Goal: Information Seeking & Learning: Learn about a topic

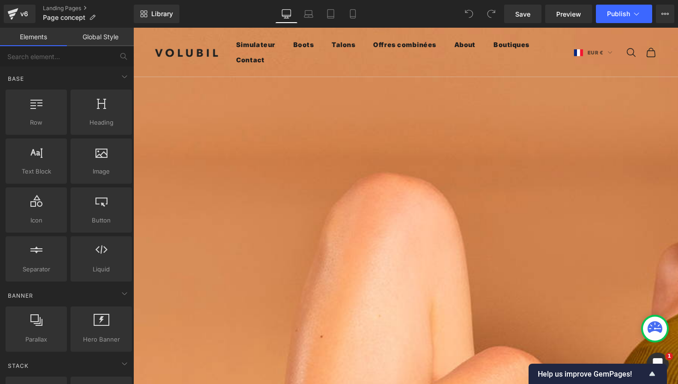
scroll to position [215, 0]
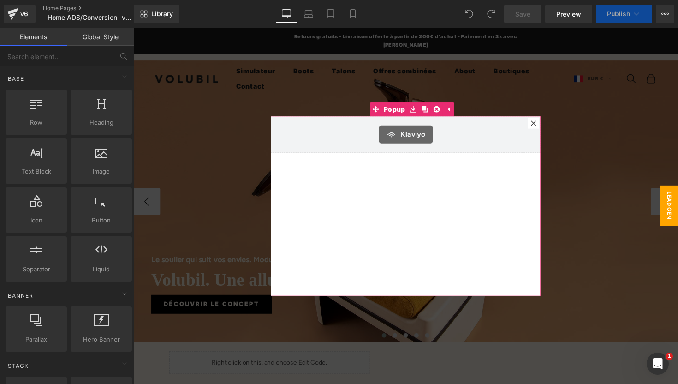
click at [545, 126] on icon at bounding box center [543, 126] width 6 height 6
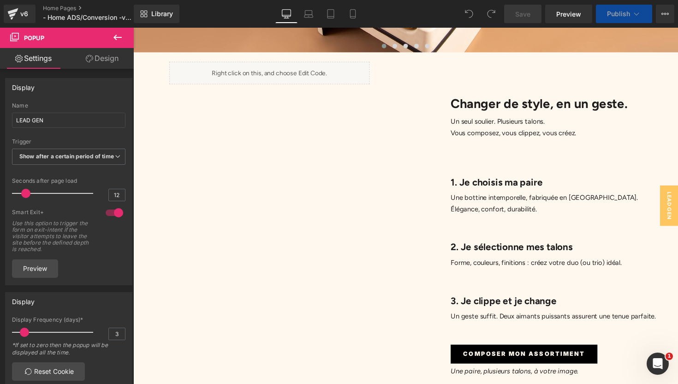
scroll to position [295, 0]
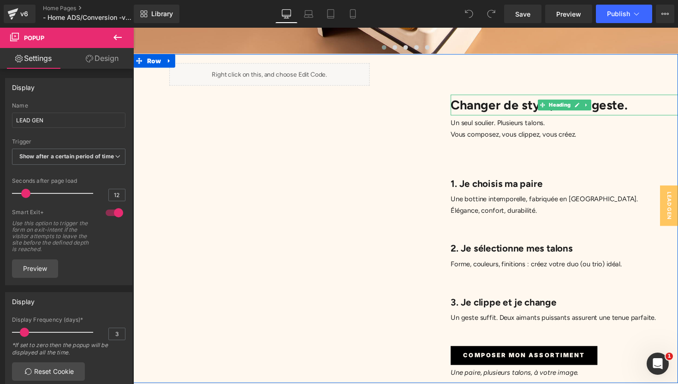
click at [525, 99] on h1 "Changer de style, en un geste." at bounding box center [574, 106] width 233 height 21
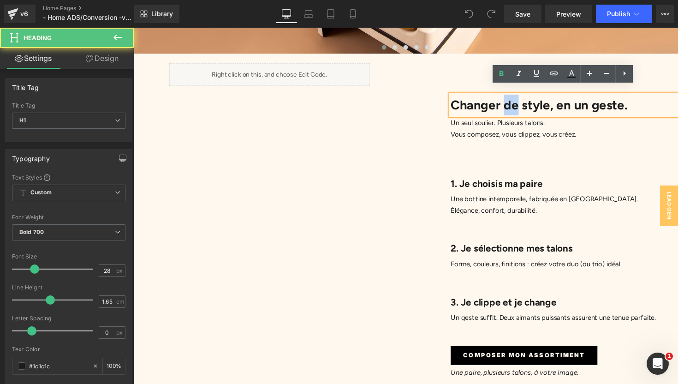
click at [525, 99] on h1 "Changer de style, en un geste." at bounding box center [574, 106] width 233 height 21
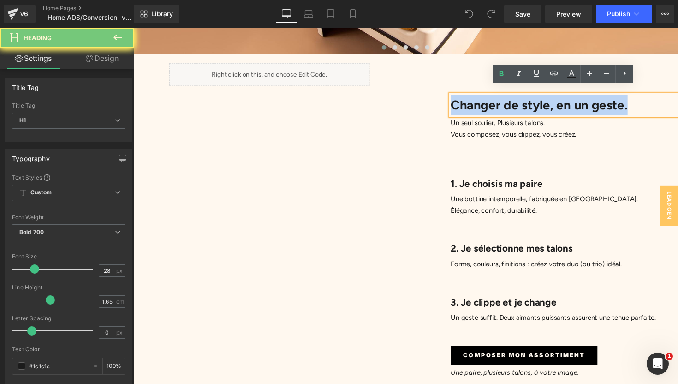
click at [525, 99] on h1 "Changer de style, en un geste." at bounding box center [574, 106] width 233 height 21
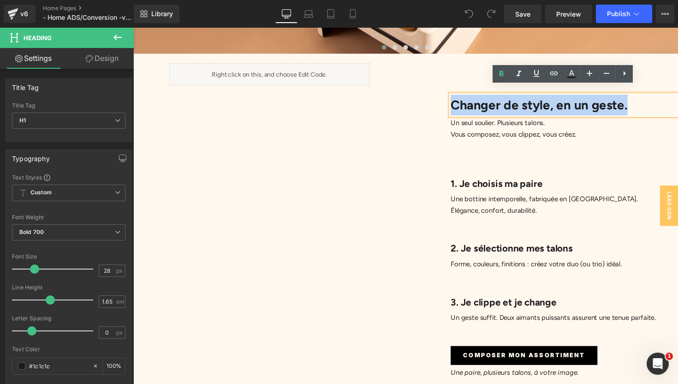
copy h1 "Changer de style, en un geste."
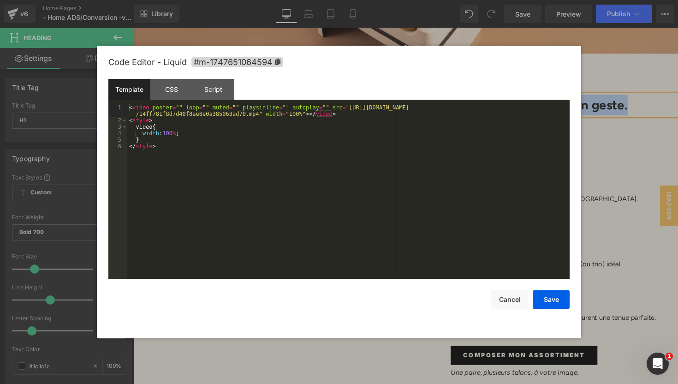
click at [284, 64] on div "Liquid" at bounding box center [272, 75] width 205 height 23
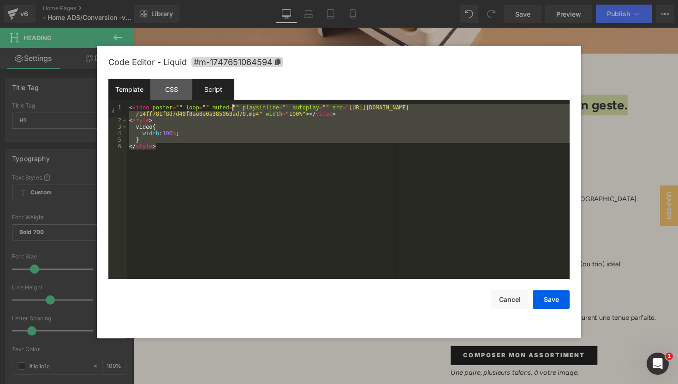
drag, startPoint x: 231, startPoint y: 156, endPoint x: 234, endPoint y: 98, distance: 58.6
click at [234, 98] on div "Template CSS Script Data 1 2 3 4 5 6 < video poster = "" loop = "" muted = "" p…" at bounding box center [338, 179] width 461 height 200
copy h1 "Changer de style, en un geste."
click at [552, 294] on button "Save" at bounding box center [550, 299] width 37 height 18
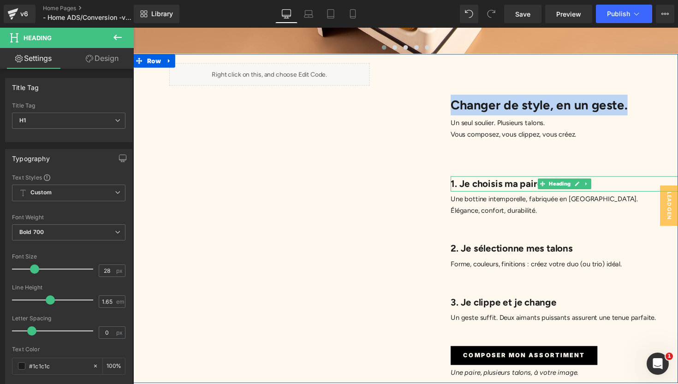
click at [479, 180] on h2 "1. Je choisis ma paire" at bounding box center [574, 188] width 233 height 16
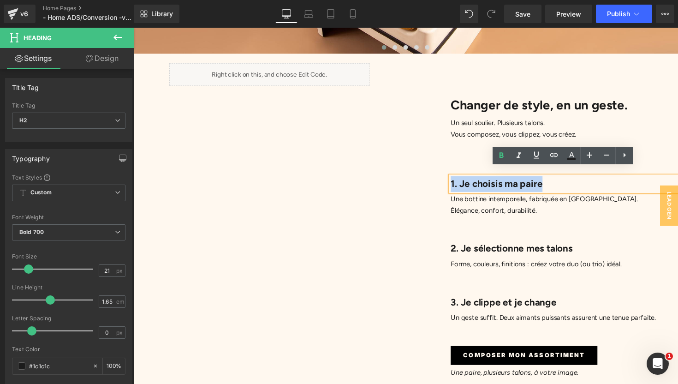
drag, startPoint x: 581, startPoint y: 183, endPoint x: 453, endPoint y: 184, distance: 128.2
click at [453, 184] on div "Changer de style, en un geste. Heading Un seul soulier. Plusieurs talons. Vous …" at bounding box center [551, 228] width 279 height 318
copy h2 "1. Je choisis ma paire"
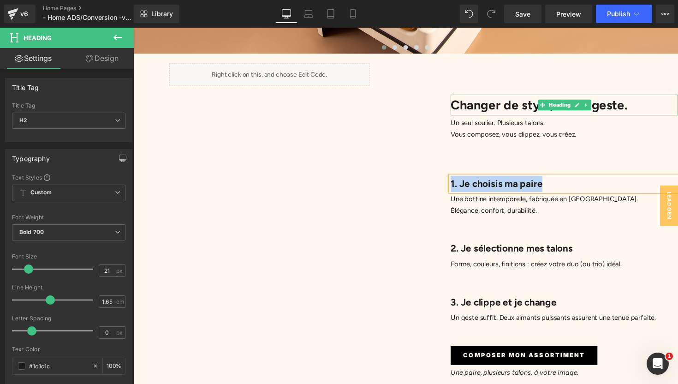
click at [507, 100] on h1 "Changer de style, en un geste." at bounding box center [574, 106] width 233 height 21
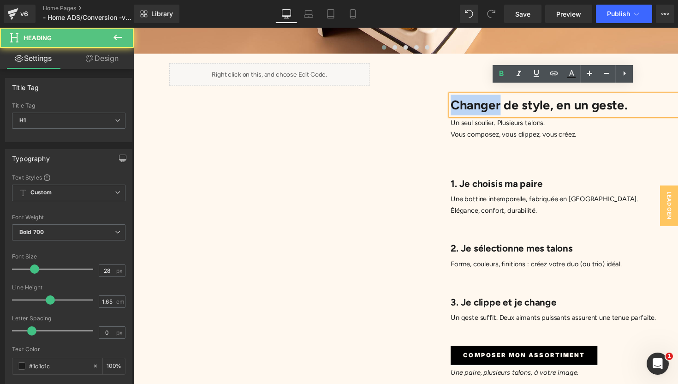
click at [507, 100] on h1 "Changer de style, en un geste." at bounding box center [574, 106] width 233 height 21
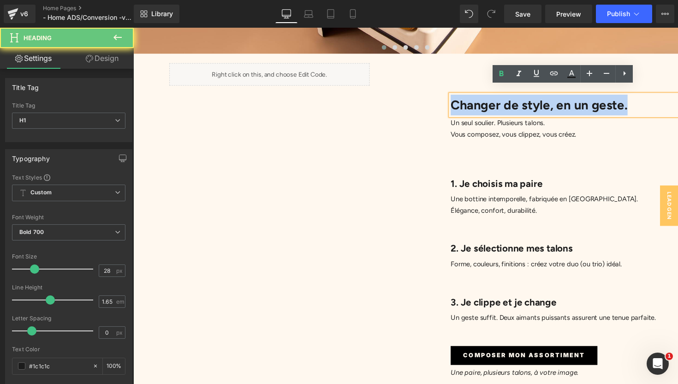
click at [507, 100] on h1 "Changer de style, en un geste." at bounding box center [574, 106] width 233 height 21
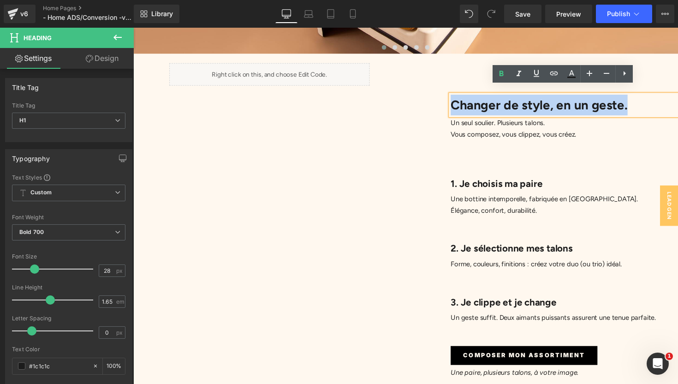
copy h1 "Changer de style, en un geste."
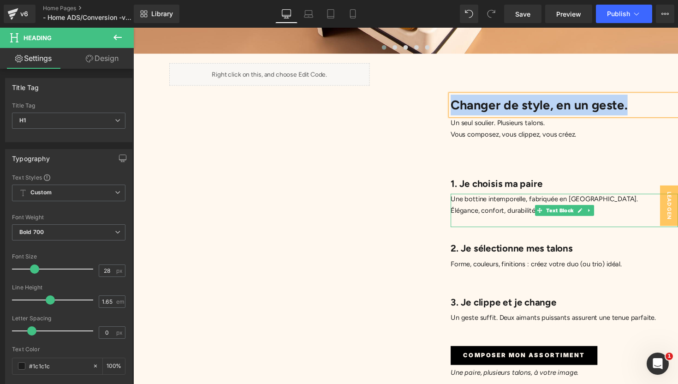
click at [480, 198] on p "Une bottine intemporelle, fabriquée en [GEOGRAPHIC_DATA]." at bounding box center [574, 204] width 233 height 12
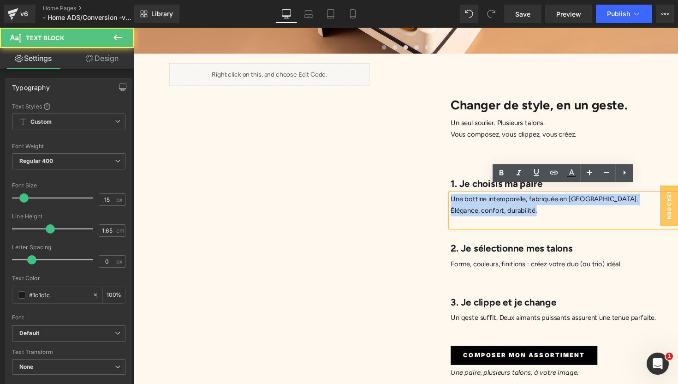
drag, startPoint x: 460, startPoint y: 196, endPoint x: 555, endPoint y: 211, distance: 96.6
click at [555, 211] on div "Une bottine intemporelle, fabriquée en [GEOGRAPHIC_DATA]. Élégance, confort, du…" at bounding box center [574, 215] width 233 height 34
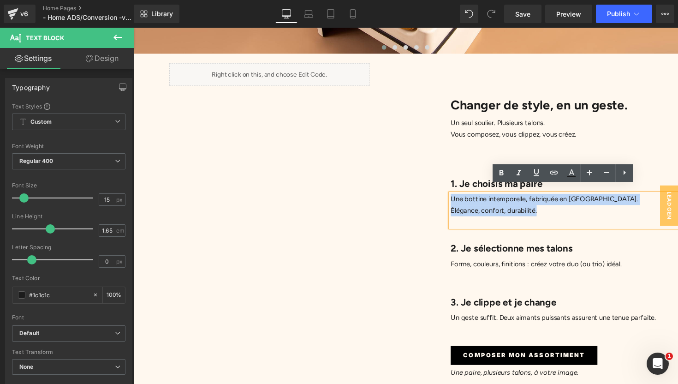
copy div "Une bottine intemporelle, fabriquée en [GEOGRAPHIC_DATA]. Élégance, confort, du…"
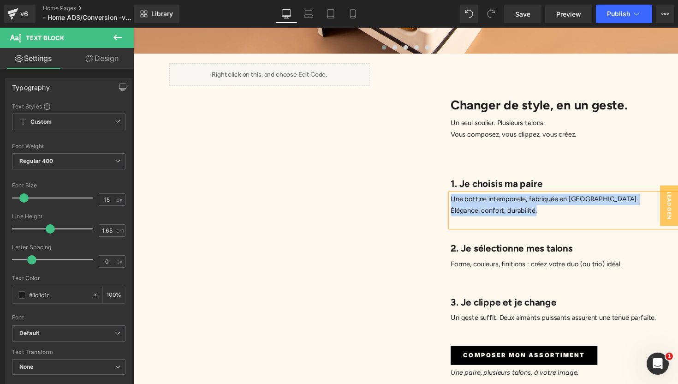
click at [491, 246] on h2 "2. Je sélectionne mes talons" at bounding box center [574, 254] width 233 height 16
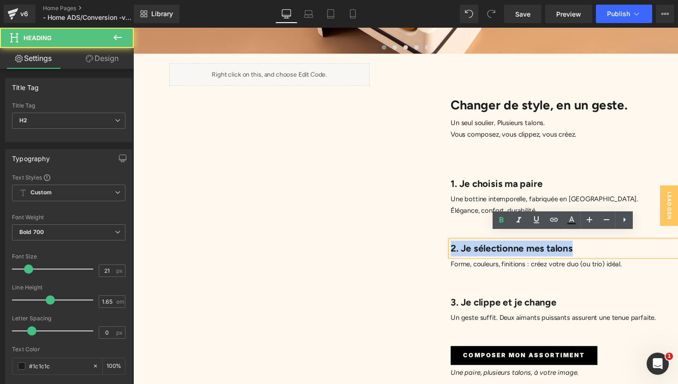
drag, startPoint x: 458, startPoint y: 247, endPoint x: 595, endPoint y: 249, distance: 136.9
click at [595, 249] on h2 "2. Je sélectionne mes talons" at bounding box center [574, 254] width 233 height 16
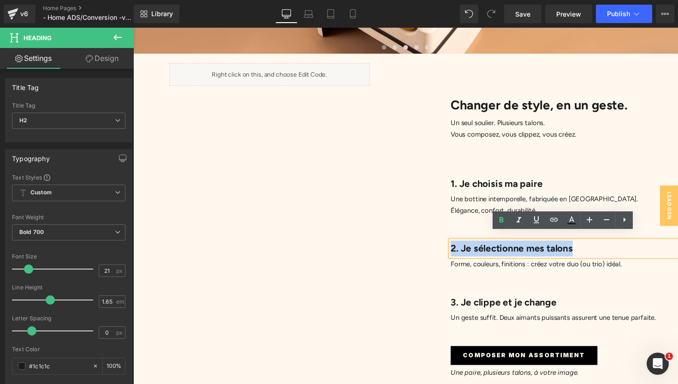
copy h2 "2. Je sélectionne mes talons"
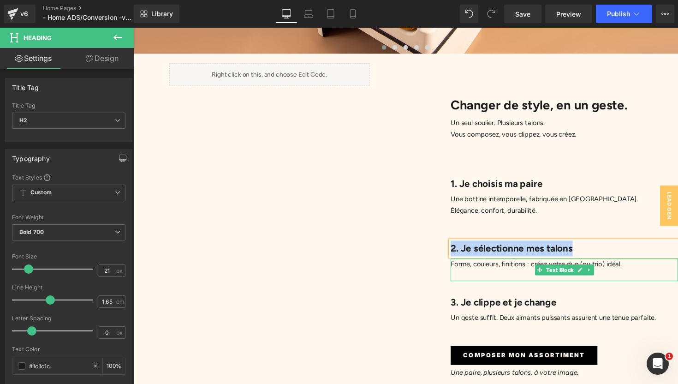
click at [468, 266] on span "Forme, couleurs, finitions : créez votre duo (ou trio) idéal." at bounding box center [545, 270] width 175 height 8
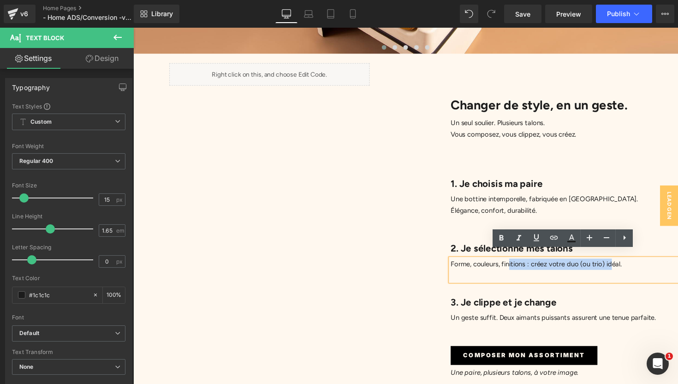
drag, startPoint x: 458, startPoint y: 262, endPoint x: 622, endPoint y: 267, distance: 164.2
click at [622, 267] on div "Forme, couleurs, finitions : créez votre duo (ou trio) idéal." at bounding box center [574, 275] width 233 height 23
click at [641, 264] on p "Forme, couleurs, finitions : créez votre duo (ou trio) idéal." at bounding box center [574, 270] width 233 height 12
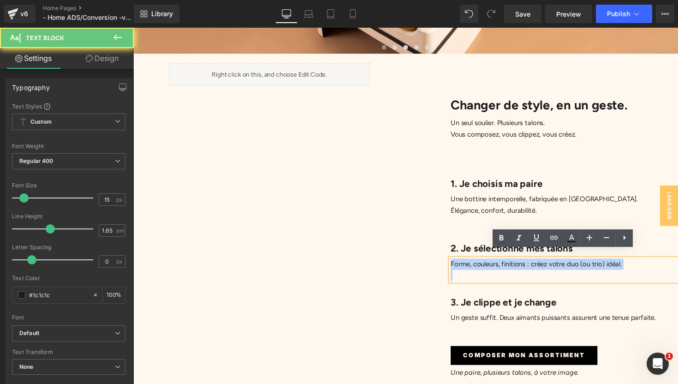
click at [641, 264] on p "Forme, couleurs, finitions : créez votre duo (ou trio) idéal." at bounding box center [574, 270] width 233 height 12
copy p "Forme, couleurs, finitions : créez votre duo (ou trio) idéal."
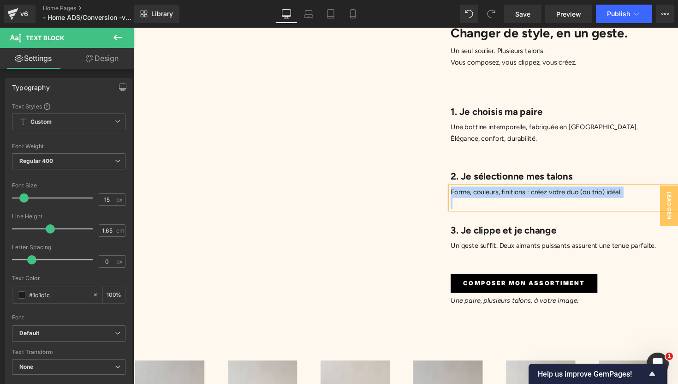
scroll to position [379, 0]
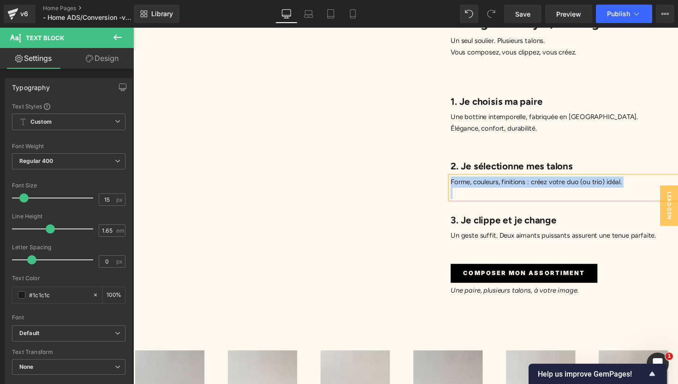
click at [515, 220] on h2 "3. Je clippe et je change" at bounding box center [574, 225] width 233 height 16
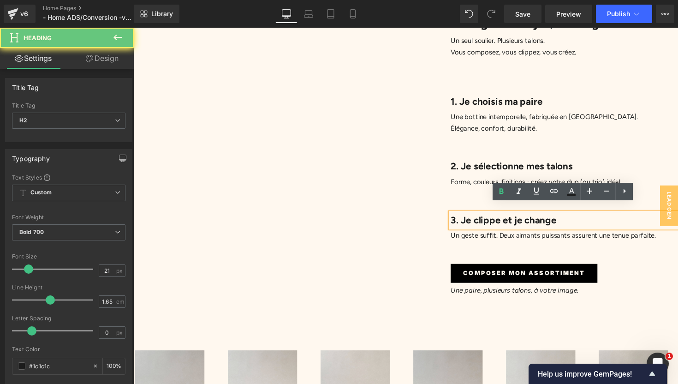
click at [515, 217] on h2 "3. Je clippe et je change" at bounding box center [574, 225] width 233 height 16
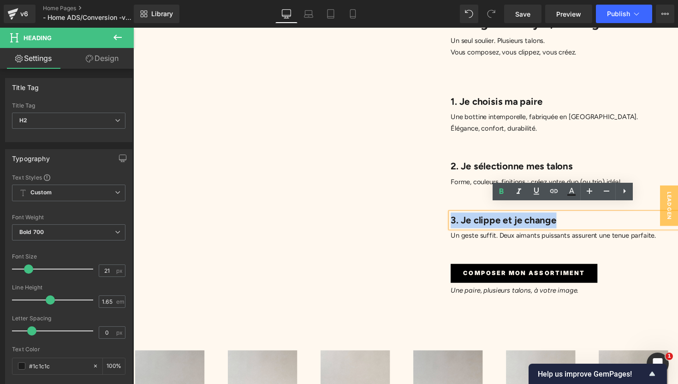
click at [515, 217] on h2 "3. Je clippe et je change" at bounding box center [574, 225] width 233 height 16
copy h2 "3. Je clippe et je change"
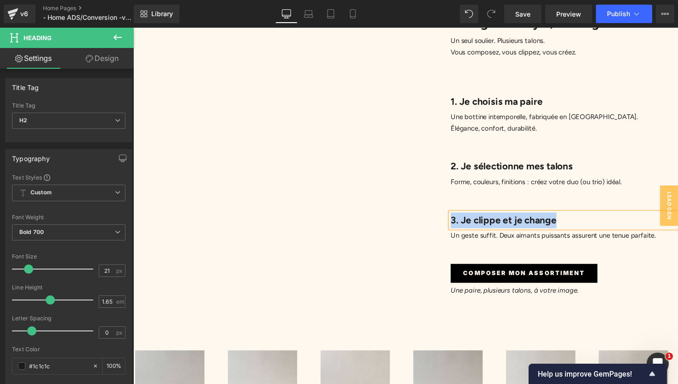
copy h2 "3. Je clippe et je change"
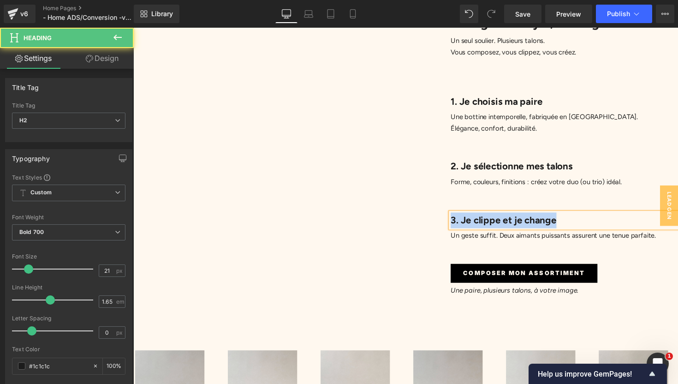
click at [583, 217] on h2 "3. Je clippe et je change" at bounding box center [574, 225] width 233 height 16
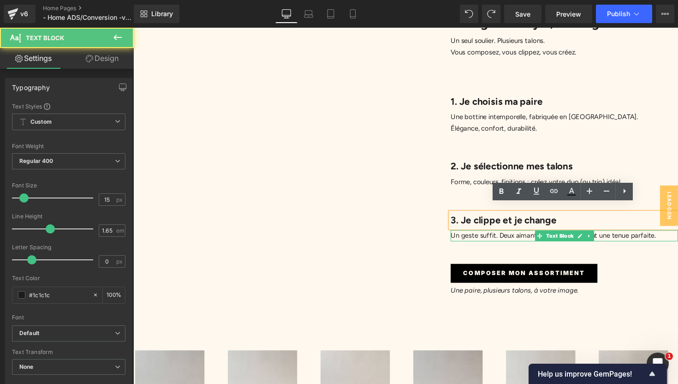
click at [494, 235] on p "Un geste suffit. Deux aimants puissants assurent une tenue parfaite." at bounding box center [574, 241] width 233 height 12
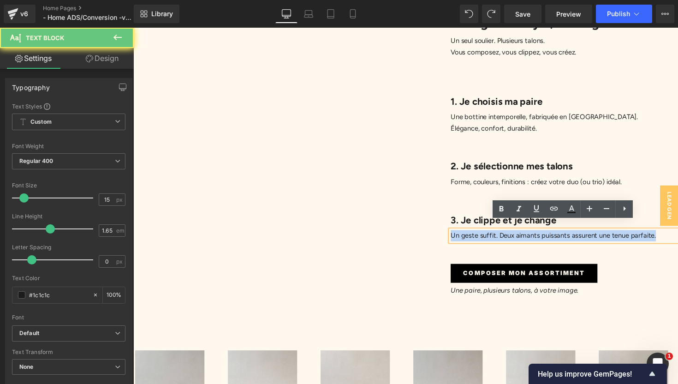
click at [494, 235] on p "Un geste suffit. Deux aimants puissants assurent une tenue parfaite." at bounding box center [574, 241] width 233 height 12
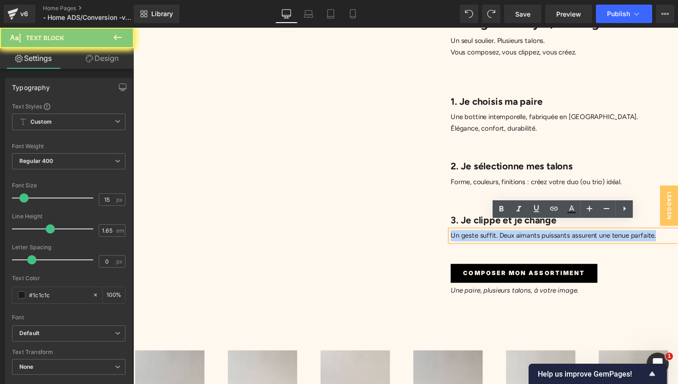
click at [494, 235] on p "Un geste suffit. Deux aimants puissants assurent une tenue parfaite." at bounding box center [574, 241] width 233 height 12
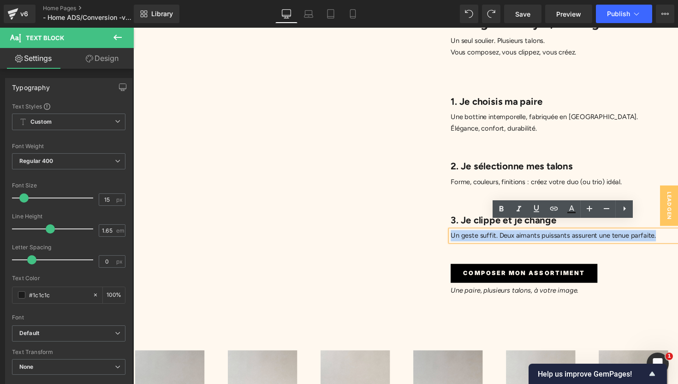
copy p "Un geste suffit. Deux aimants puissants assurent une tenue parfaite."
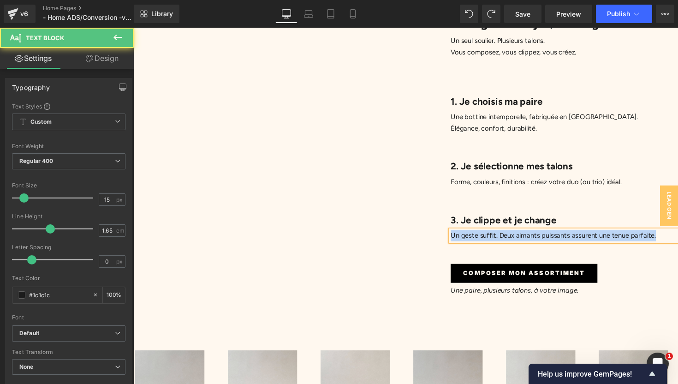
click at [508, 235] on p "Un geste suffit. Deux aimants puissants assurent une tenue parfaite." at bounding box center [574, 241] width 233 height 12
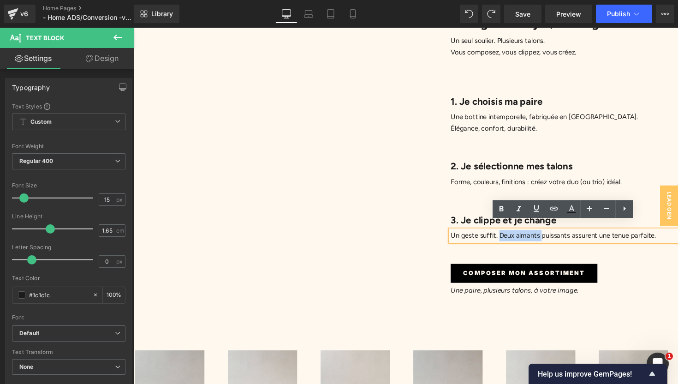
drag, startPoint x: 508, startPoint y: 233, endPoint x: 550, endPoint y: 236, distance: 42.5
click at [550, 236] on p "Un geste suffit. Deux aimants puissants assurent une tenue parfaite." at bounding box center [574, 241] width 233 height 12
click at [577, 235] on p "Un geste suffit. Deux aimants puissants assurent une tenue parfaite." at bounding box center [574, 241] width 233 height 12
drag, startPoint x: 582, startPoint y: 232, endPoint x: 667, endPoint y: 235, distance: 84.9
click at [667, 235] on p "Un geste suffit. Deux aimants puissants assurent une tenue parfaite." at bounding box center [574, 241] width 233 height 12
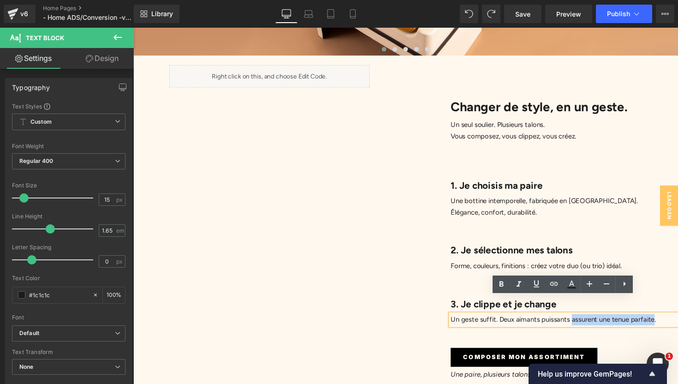
scroll to position [239, 0]
